Goal: Task Accomplishment & Management: Use online tool/utility

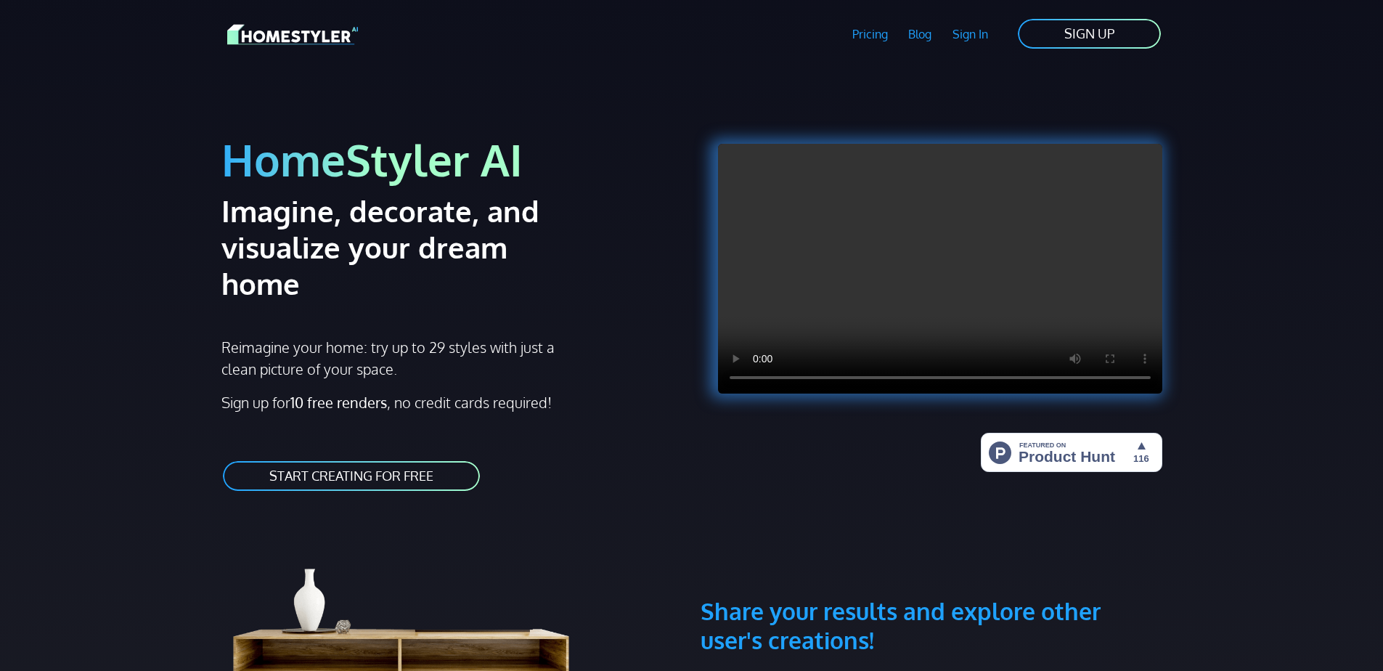
click at [425, 460] on link "START CREATING FOR FREE" at bounding box center [351, 476] width 260 height 33
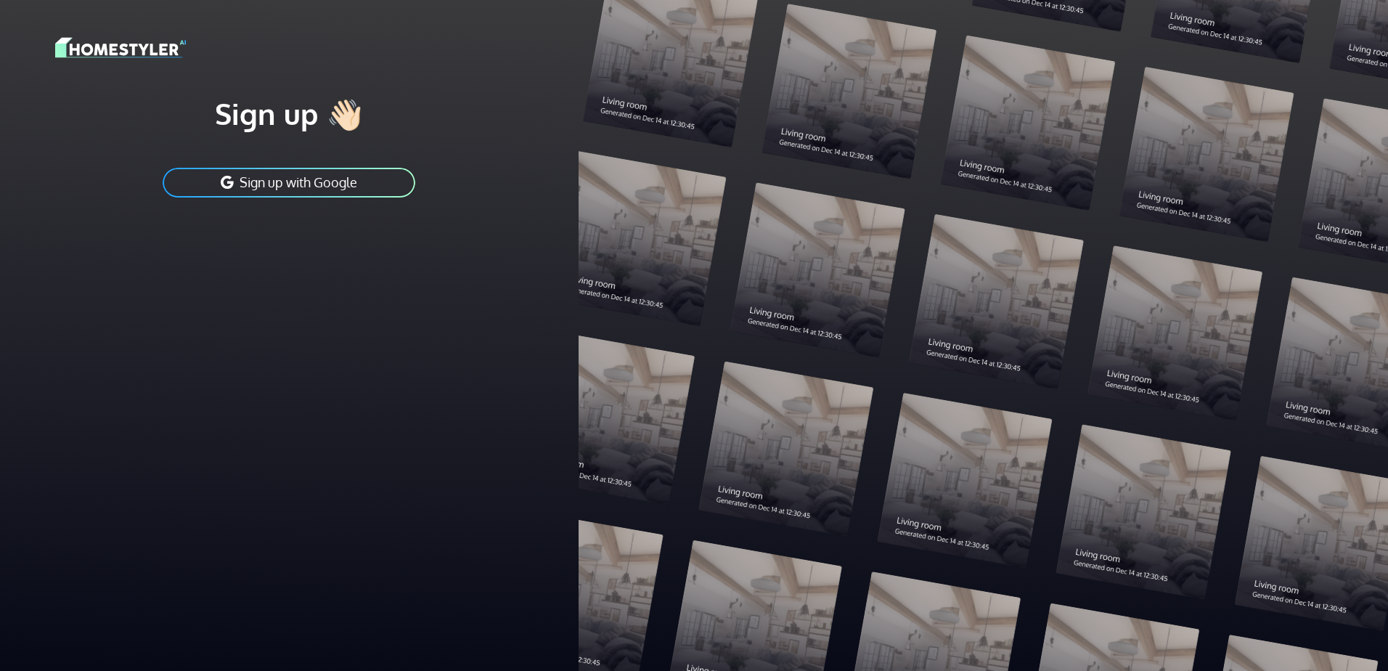
click at [353, 183] on button "Sign up with Google" at bounding box center [289, 182] width 256 height 33
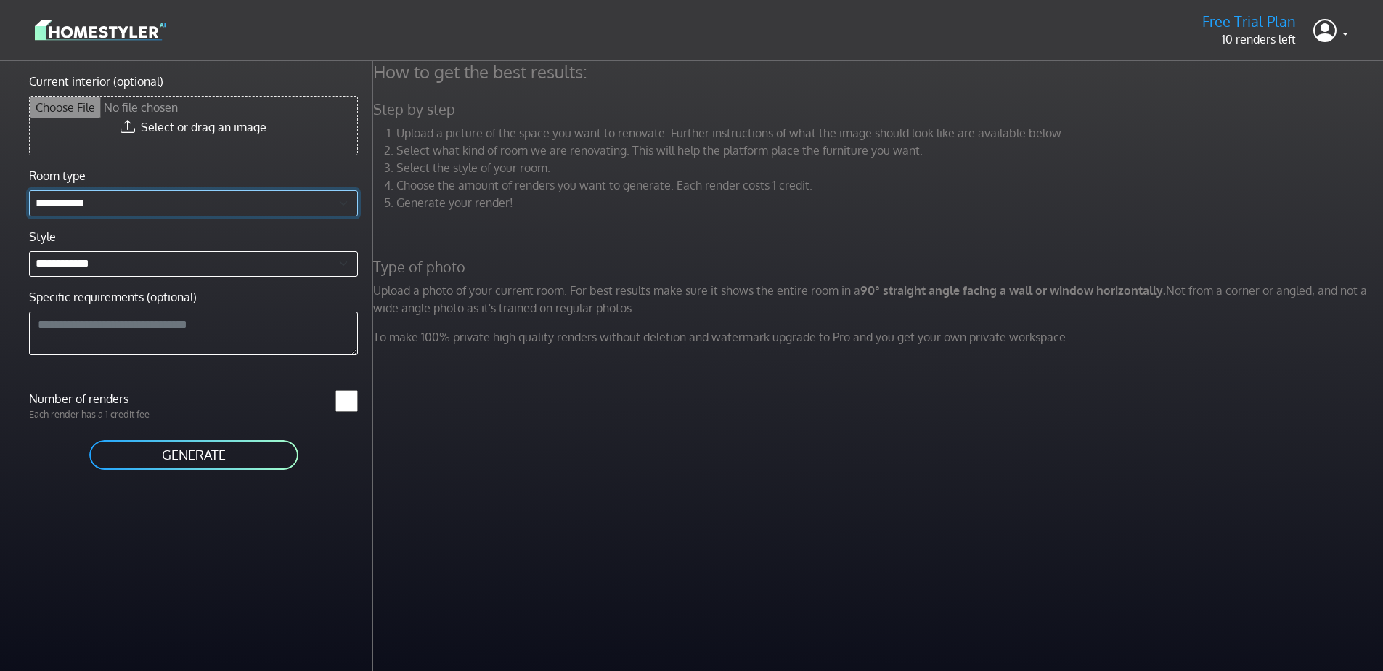
click at [136, 200] on select "**********" at bounding box center [193, 203] width 329 height 26
click at [135, 197] on select "**********" at bounding box center [193, 203] width 329 height 26
